Goal: Check status: Check status

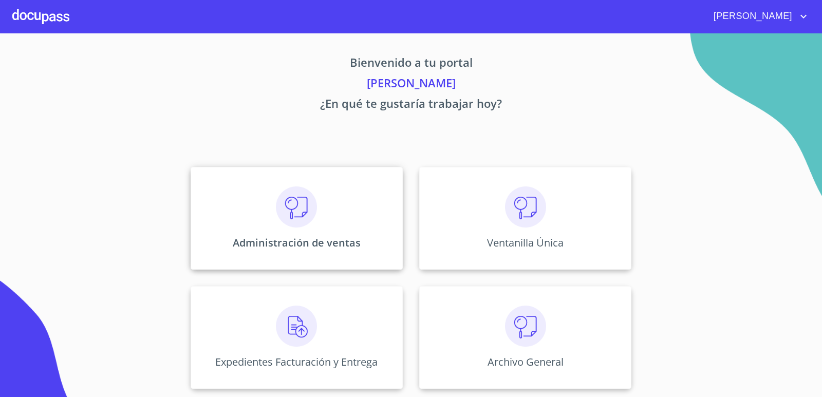
click at [295, 215] on img at bounding box center [296, 206] width 41 height 41
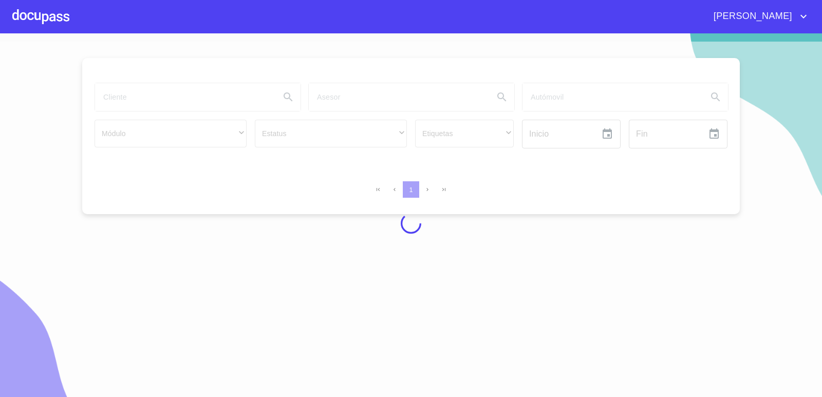
click at [119, 100] on div at bounding box center [411, 224] width 822 height 364
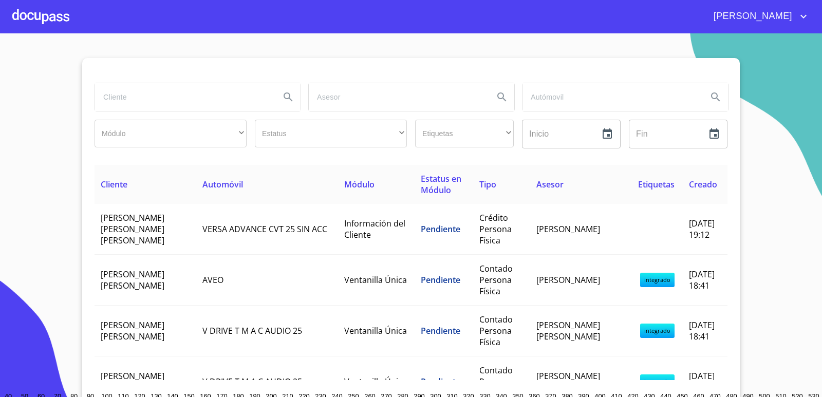
click at [149, 91] on input "search" at bounding box center [183, 97] width 177 height 28
type input "[PERSON_NAME]"
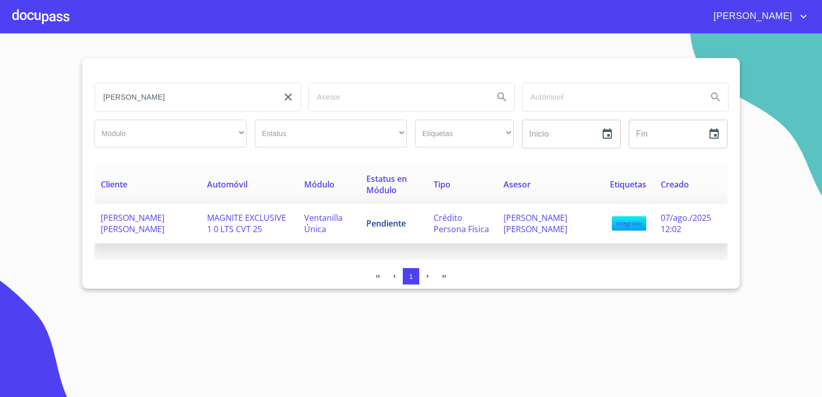
click at [461, 224] on td "Crédito Persona Física" at bounding box center [461, 224] width 69 height 40
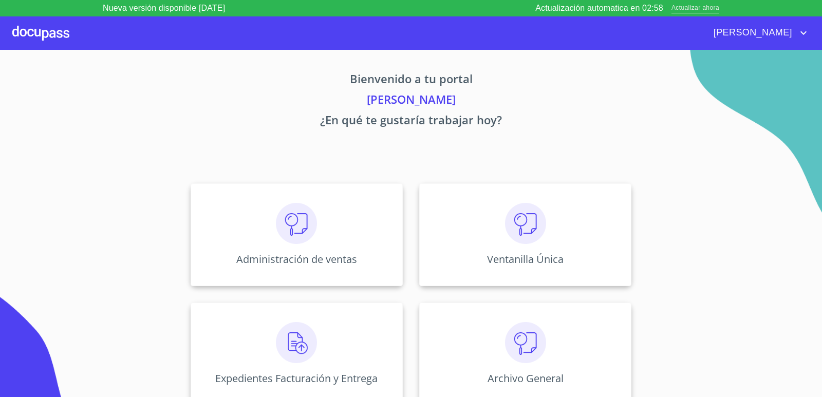
click at [715, 7] on span "Actualizar ahora" at bounding box center [695, 8] width 48 height 11
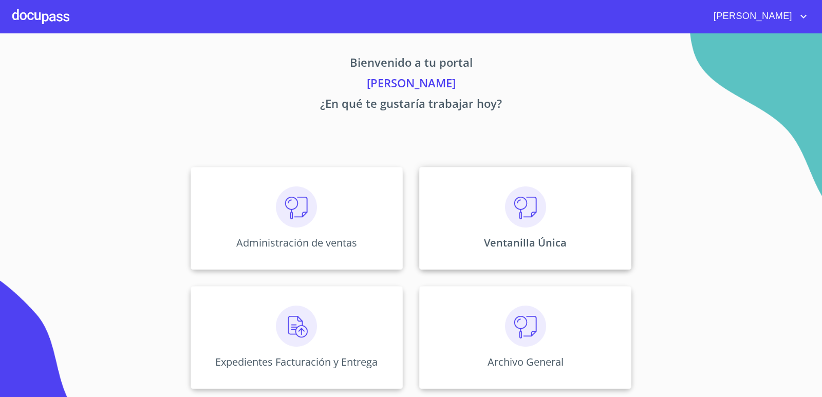
click at [540, 188] on img at bounding box center [525, 206] width 41 height 41
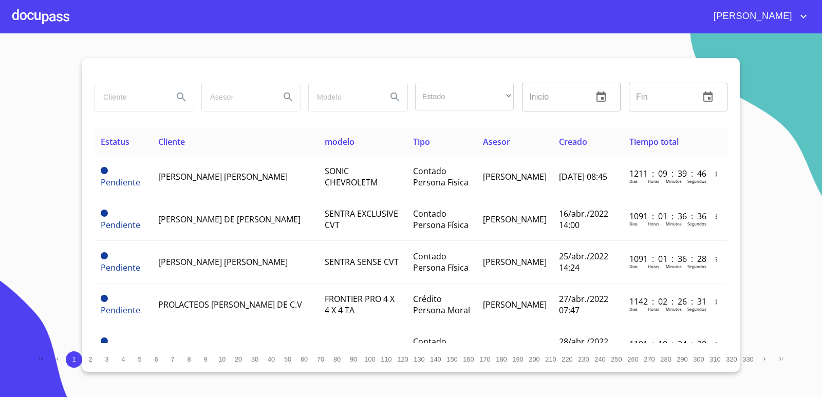
click at [159, 100] on input "search" at bounding box center [130, 97] width 70 height 28
type input "[PERSON_NAME]"
